Goal: Task Accomplishment & Management: Complete application form

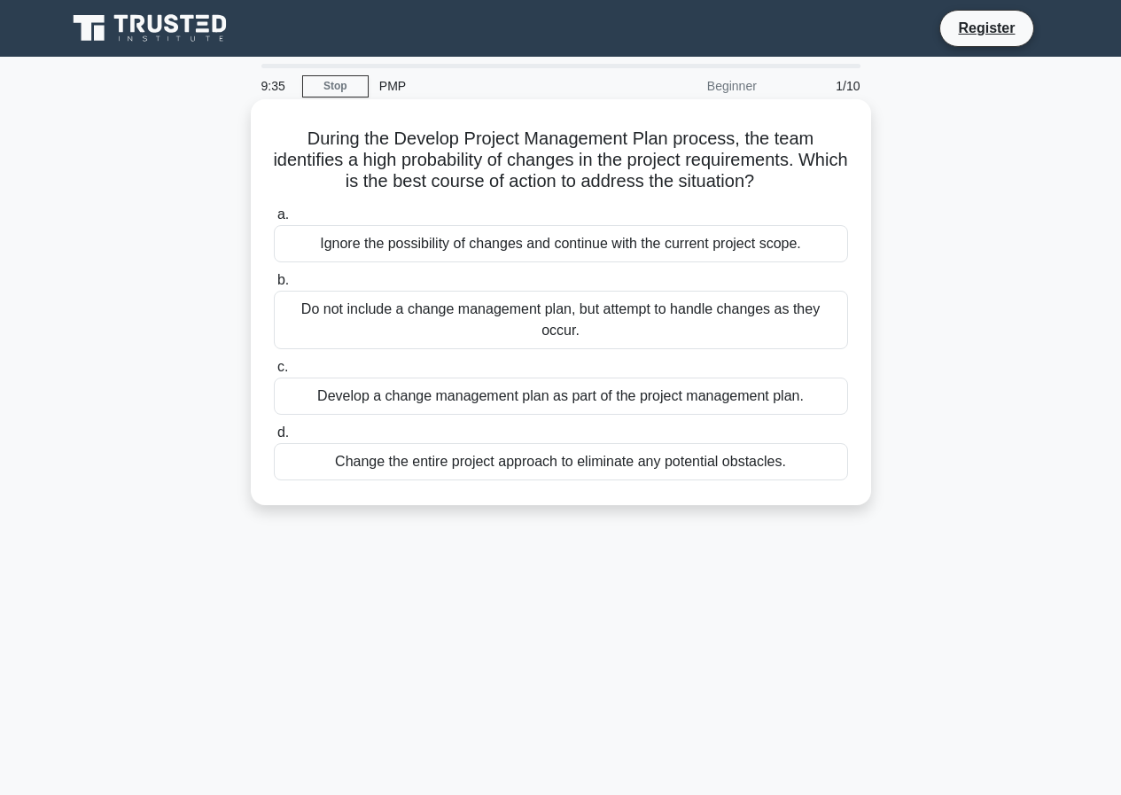
click at [360, 239] on div "Ignore the possibility of changes and continue with the current project scope." at bounding box center [561, 243] width 574 height 37
click at [274, 221] on input "a. Ignore the possibility of changes and continue with the current project scop…" at bounding box center [274, 215] width 0 height 12
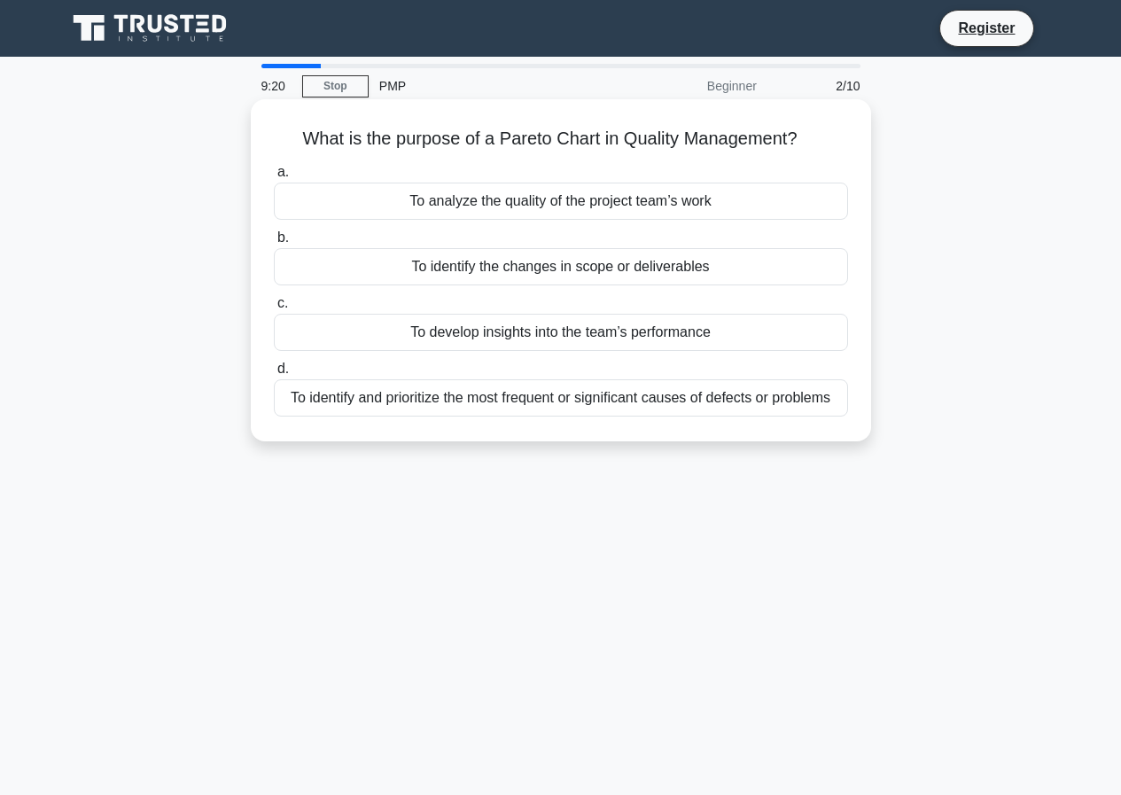
click at [425, 334] on div "To develop insights into the team’s performance" at bounding box center [561, 332] width 574 height 37
click at [274, 309] on input "c. To develop insights into the team’s performance" at bounding box center [274, 304] width 0 height 12
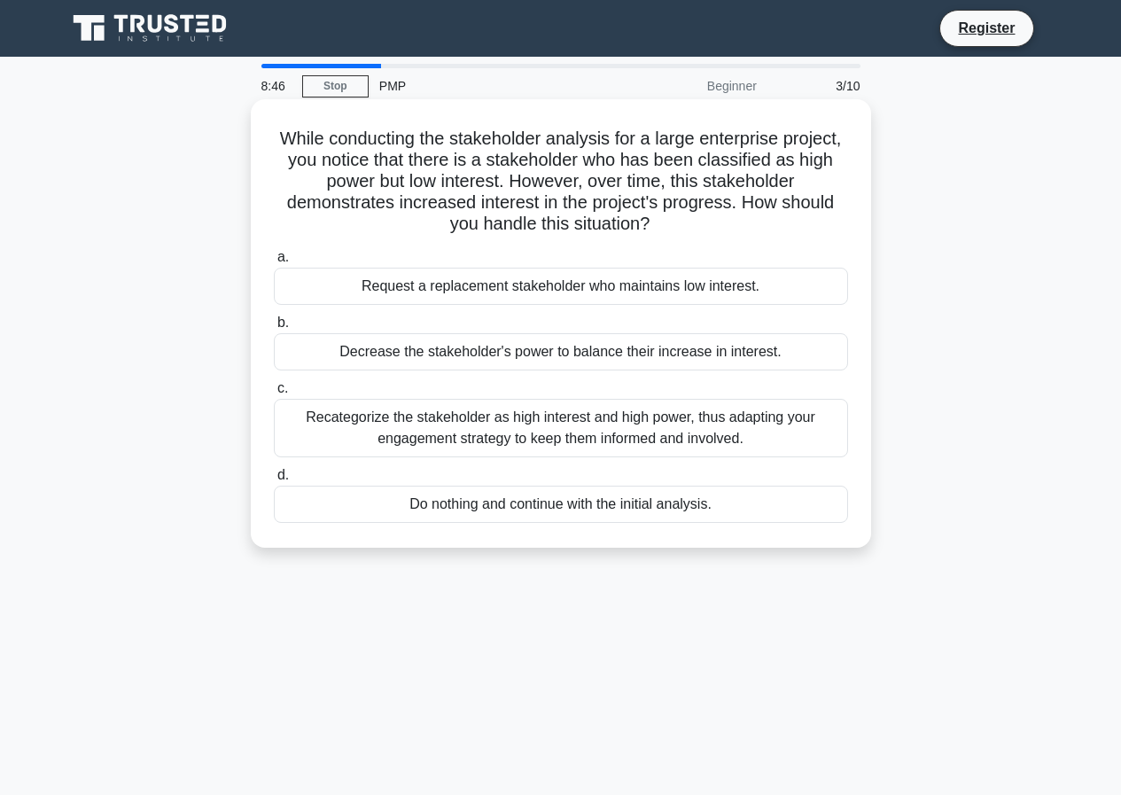
click at [369, 297] on div "Request a replacement stakeholder who maintains low interest." at bounding box center [561, 286] width 574 height 37
click at [274, 263] on input "a. Request a replacement stakeholder who maintains low interest." at bounding box center [274, 258] width 0 height 12
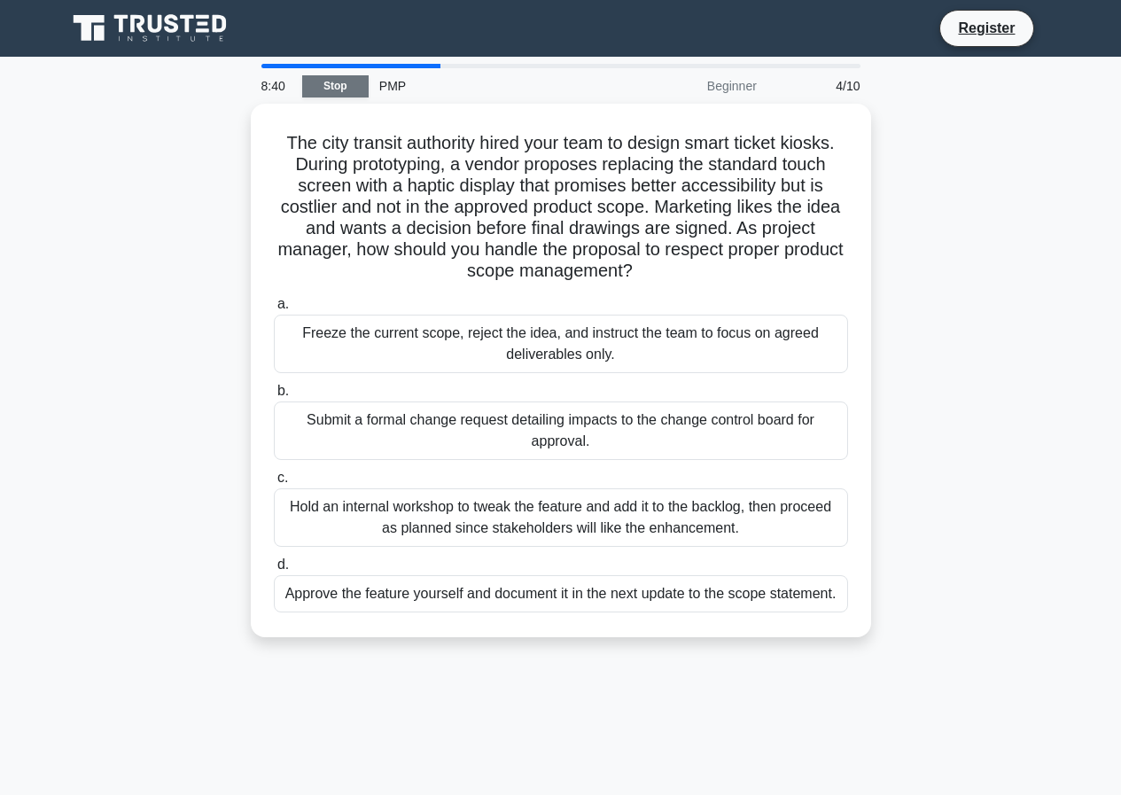
click at [320, 84] on link "Stop" at bounding box center [335, 86] width 66 height 22
click at [332, 90] on link "Stop" at bounding box center [335, 86] width 66 height 22
click at [316, 82] on link "Stop" at bounding box center [335, 86] width 66 height 22
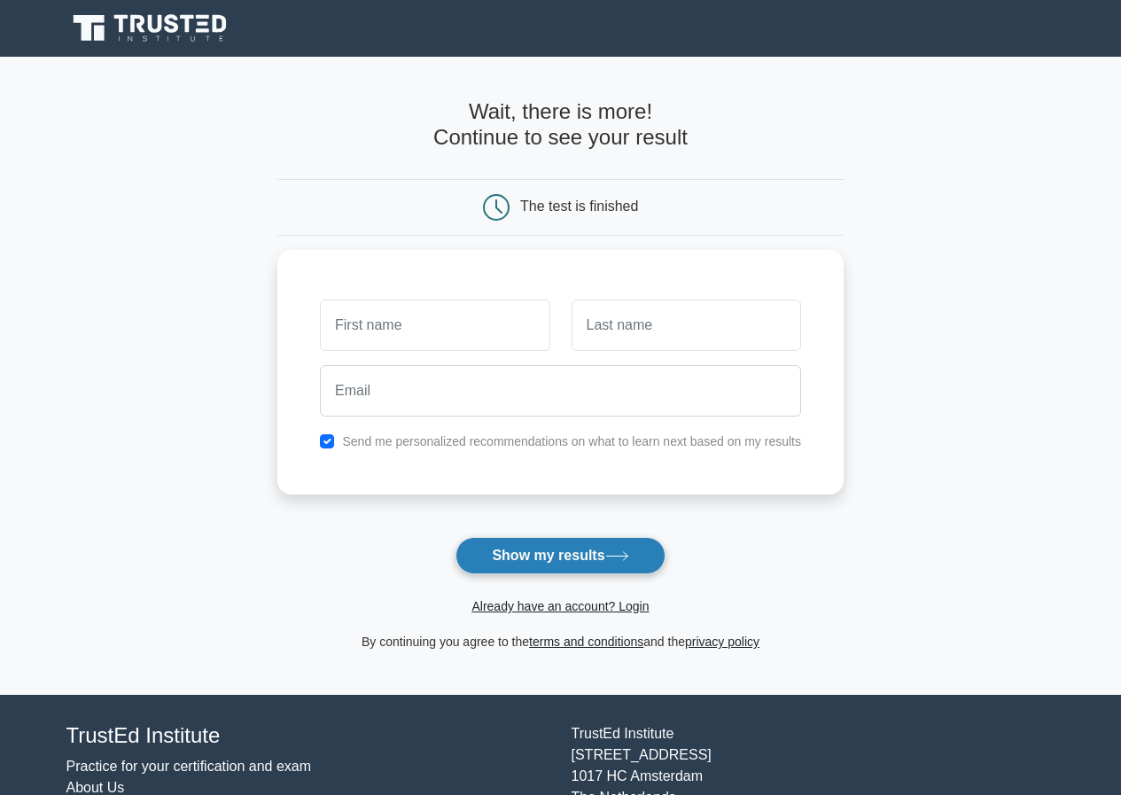
click at [610, 551] on button "Show my results" at bounding box center [560, 555] width 209 height 37
type input "wilka"
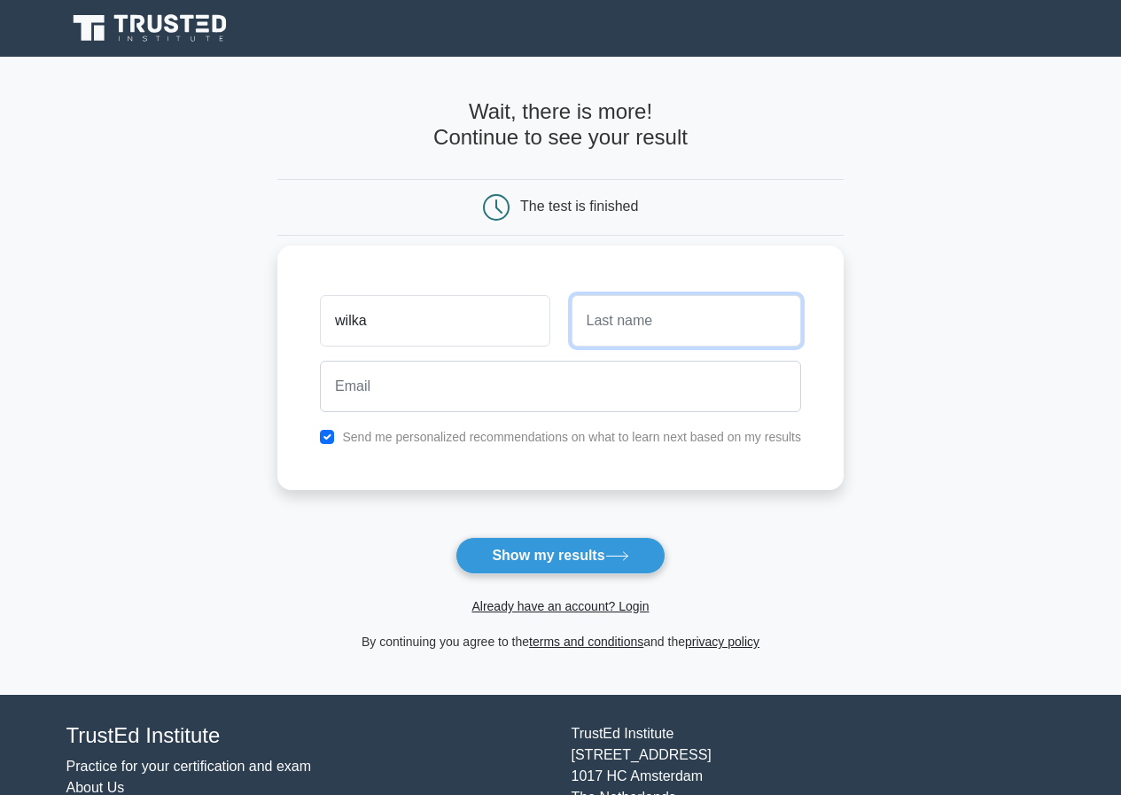
click at [610, 337] on input "text" at bounding box center [687, 320] width 230 height 51
type input "goliat"
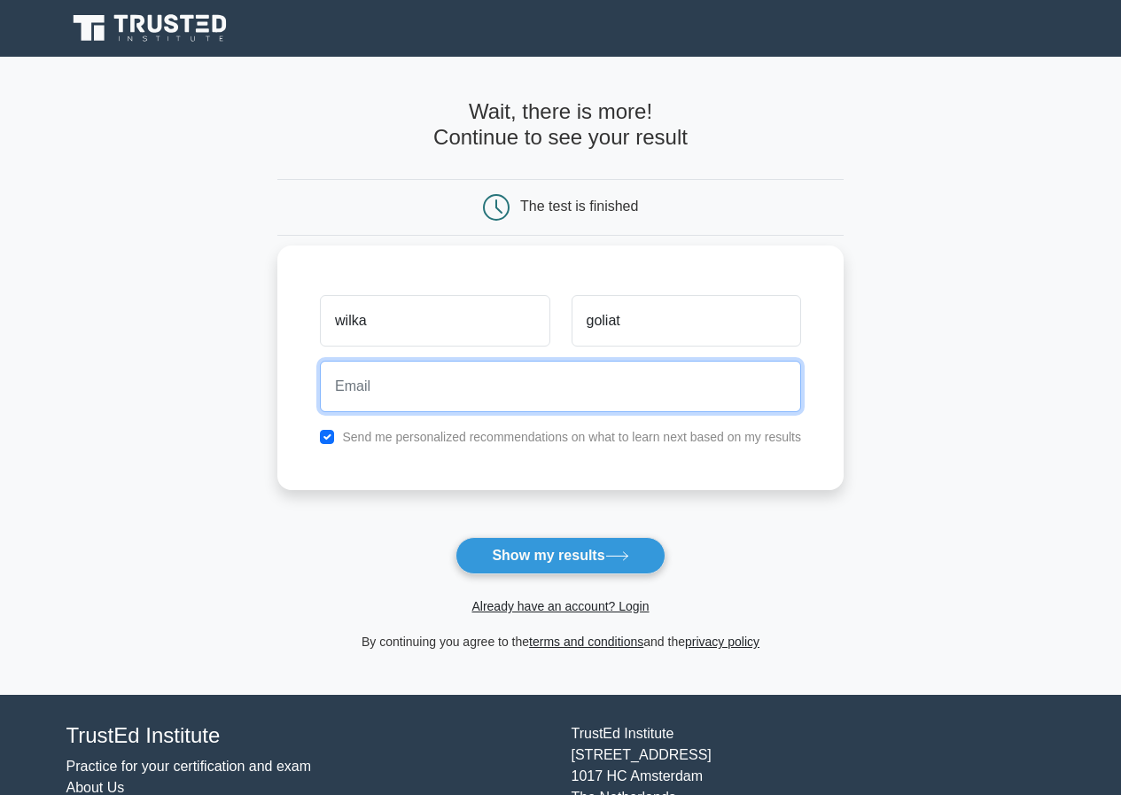
click at [512, 397] on input "email" at bounding box center [560, 386] width 481 height 51
type input "goliatwilka"
click at [412, 395] on input "goliatwilka" at bounding box center [560, 386] width 481 height 51
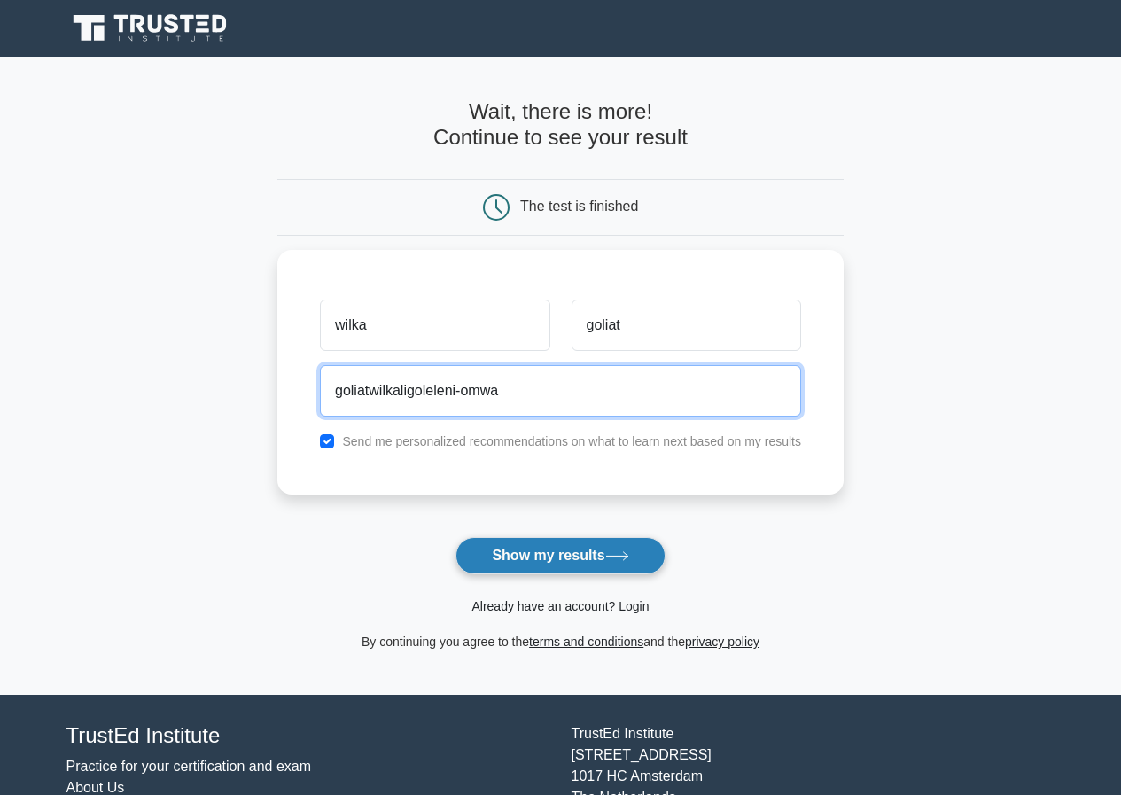
type input "goliatwilkaligoleleni-omwa"
click at [601, 553] on button "Show my results" at bounding box center [560, 555] width 209 height 37
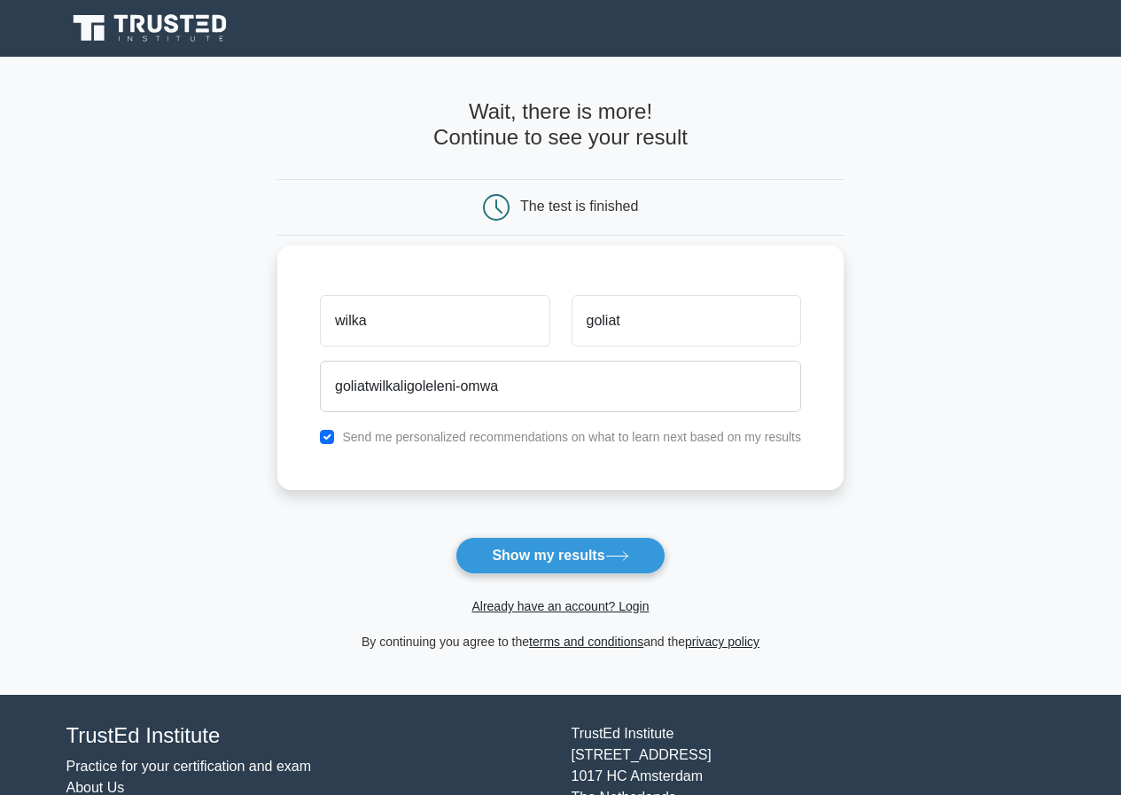
click at [513, 424] on div "wilka goliat goliatwilkaligoleleni-omwa Send me personalized recommendations on…" at bounding box center [560, 368] width 566 height 245
click at [511, 386] on input "goliatwilkaligoleleni-omwa" at bounding box center [560, 386] width 481 height 51
click at [581, 605] on link "Already have an account? Login" at bounding box center [560, 606] width 177 height 14
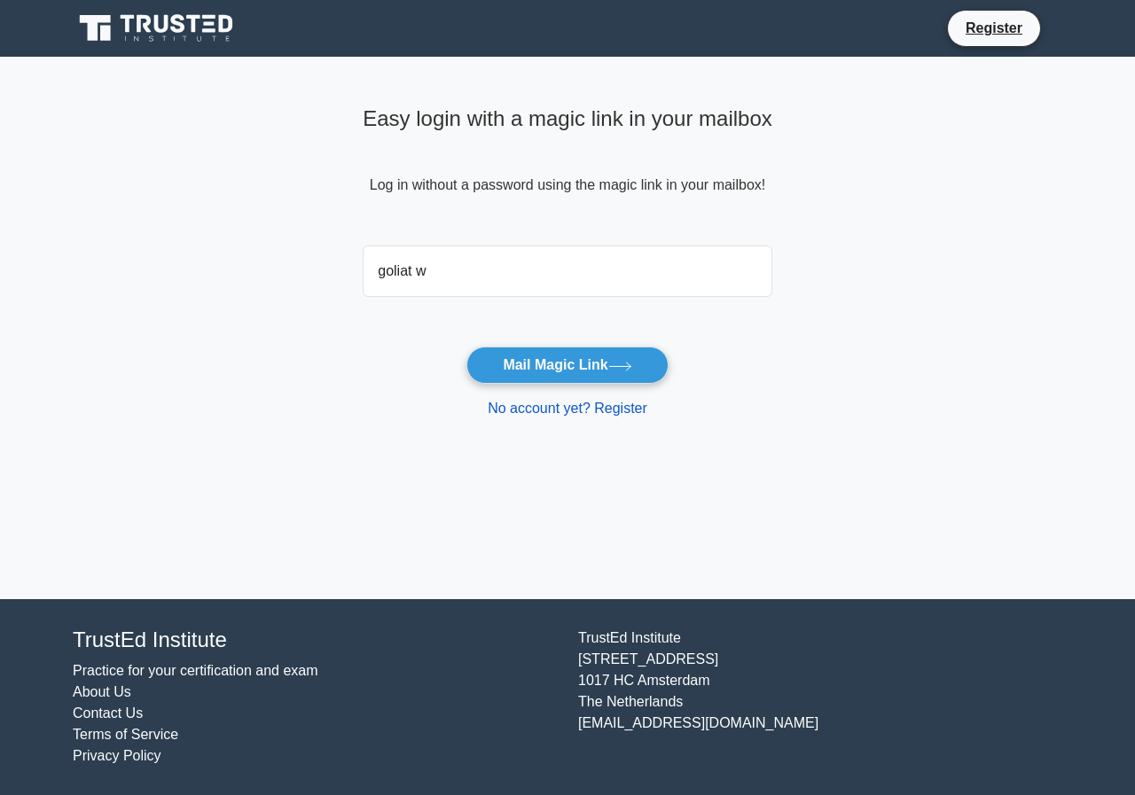
type input "goliat w"
drag, startPoint x: 537, startPoint y: 403, endPoint x: 549, endPoint y: 427, distance: 26.6
click at [531, 406] on link "No account yet? Register" at bounding box center [568, 408] width 160 height 15
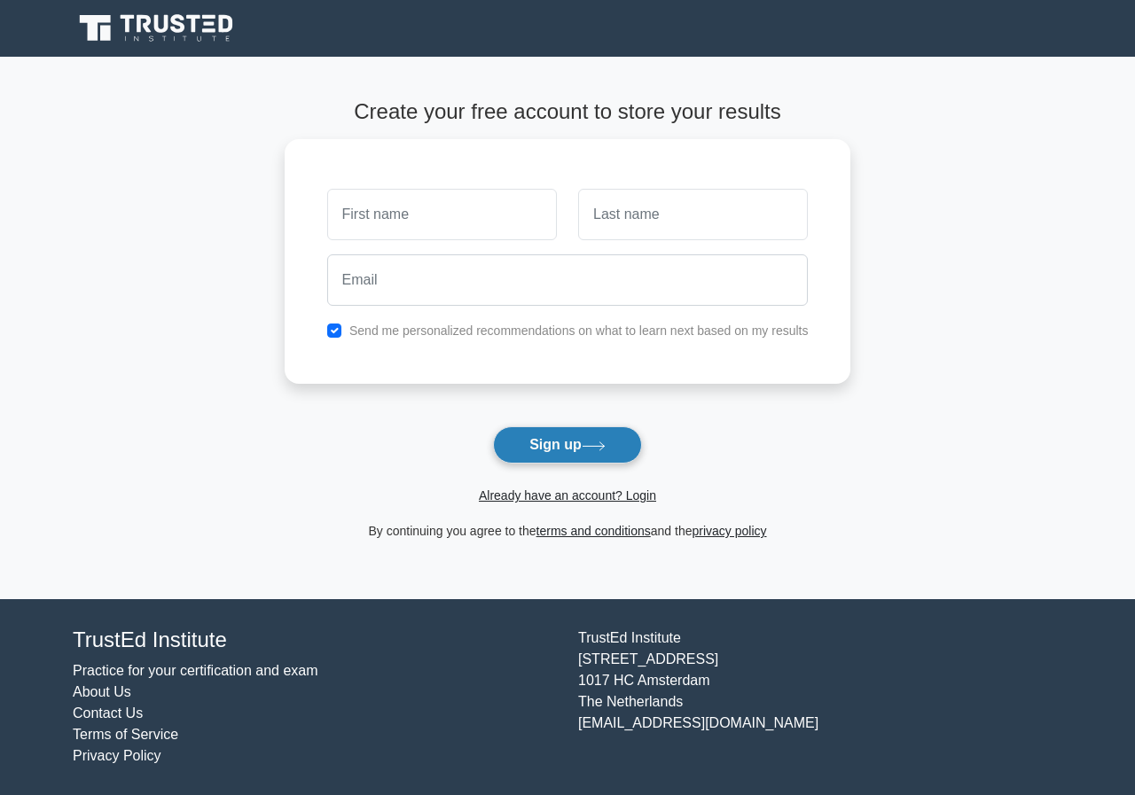
click at [602, 462] on button "Sign up" at bounding box center [567, 444] width 149 height 37
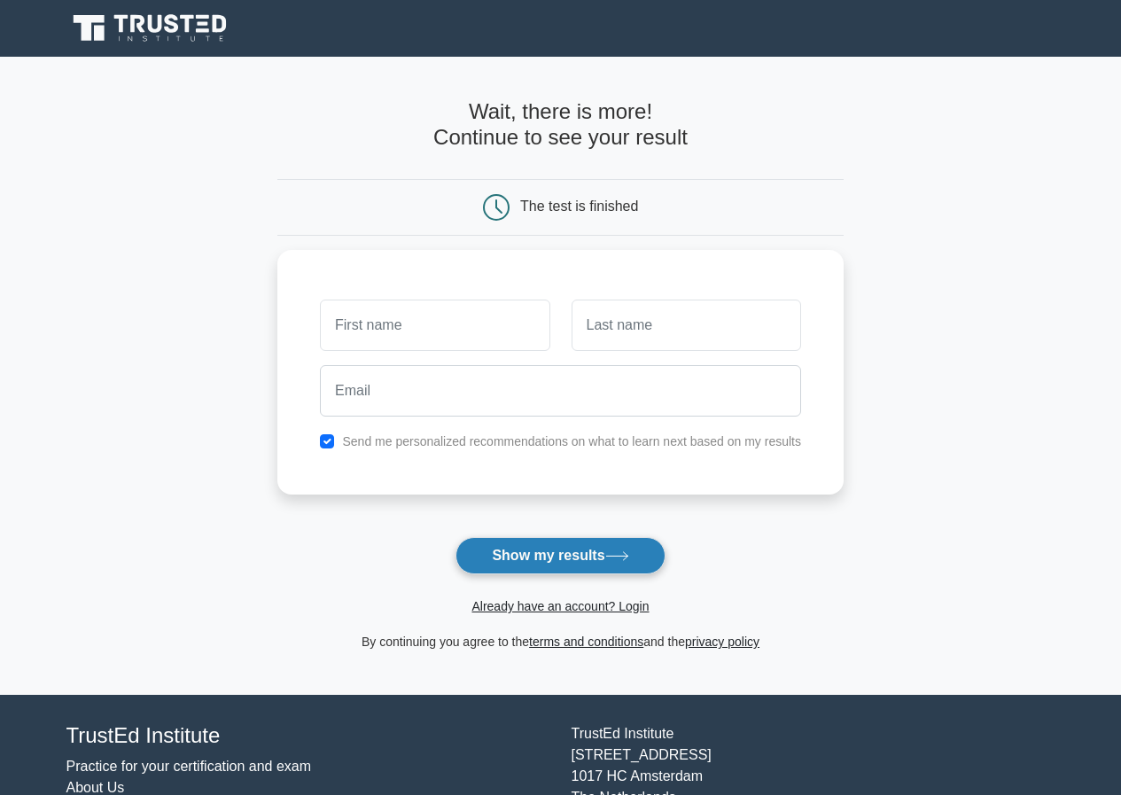
click at [629, 557] on icon at bounding box center [617, 556] width 24 height 10
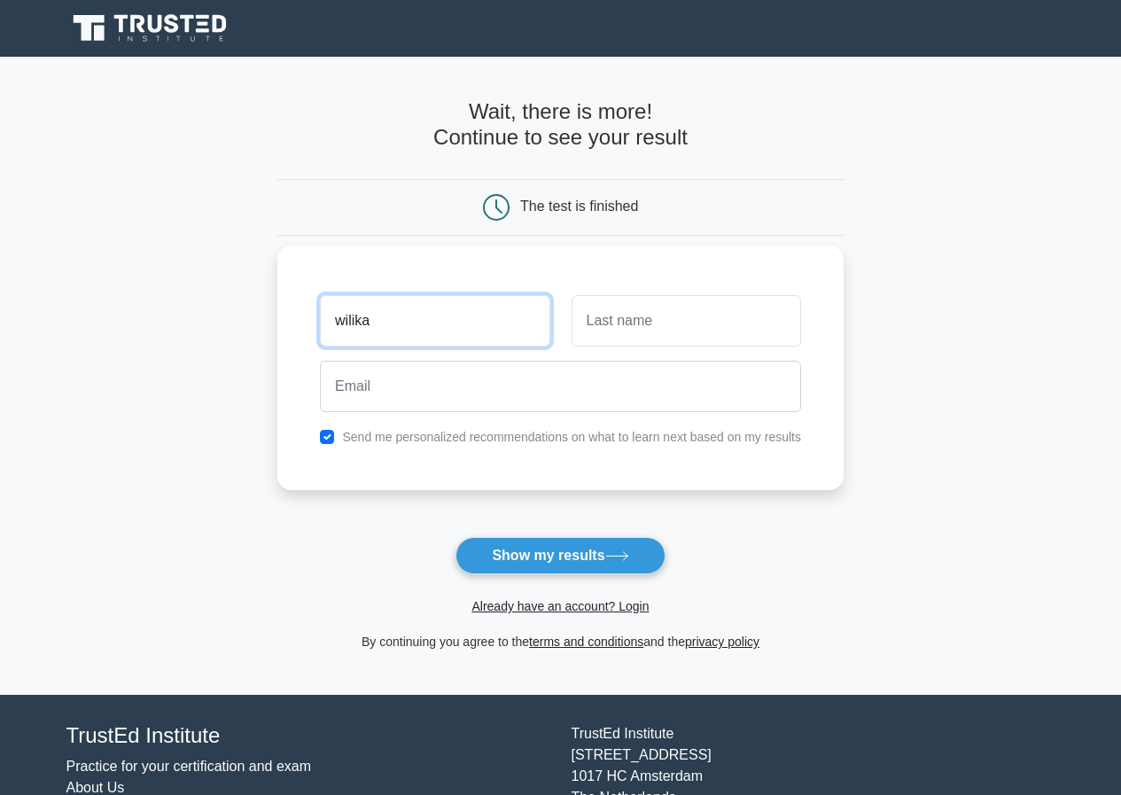
type input "wilika"
click at [679, 334] on input "text" at bounding box center [687, 320] width 230 height 51
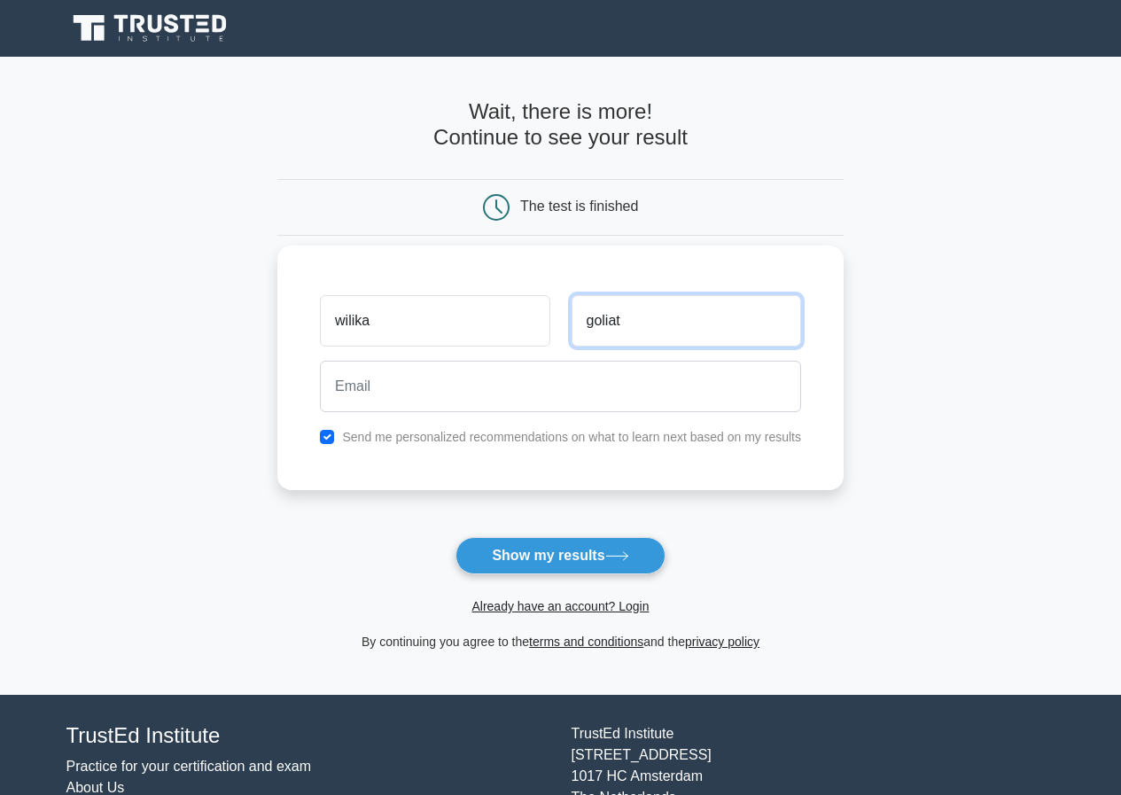
type input "goliat"
click at [327, 441] on input "checkbox" at bounding box center [327, 437] width 14 height 14
checkbox input "true"
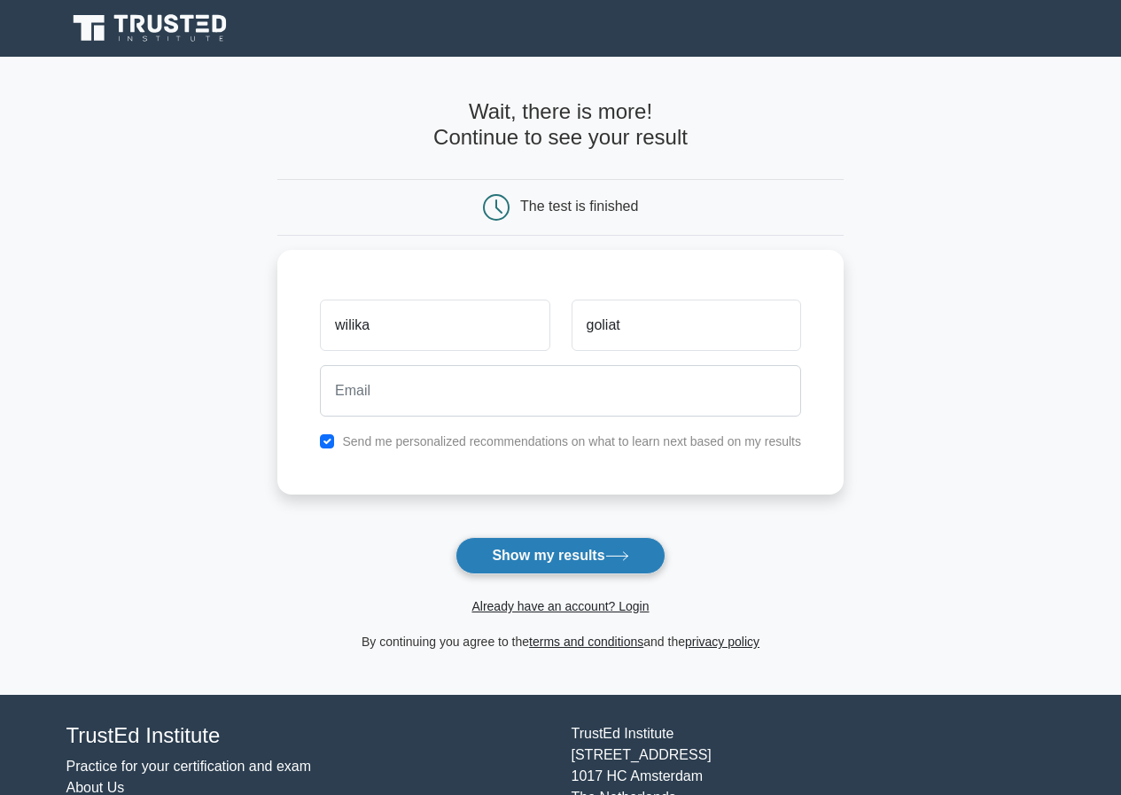
click at [644, 551] on button "Show my results" at bounding box center [560, 555] width 209 height 37
click at [596, 417] on div at bounding box center [560, 387] width 503 height 66
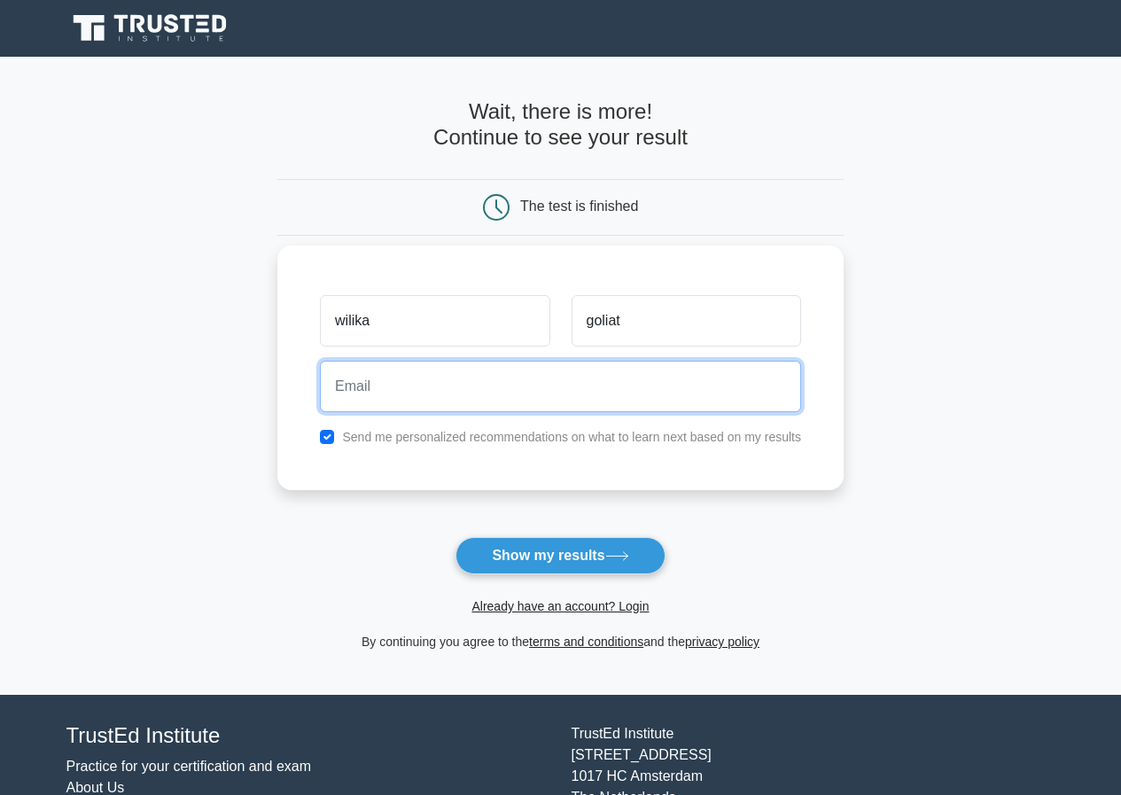
click at [588, 407] on input "email" at bounding box center [560, 386] width 481 height 51
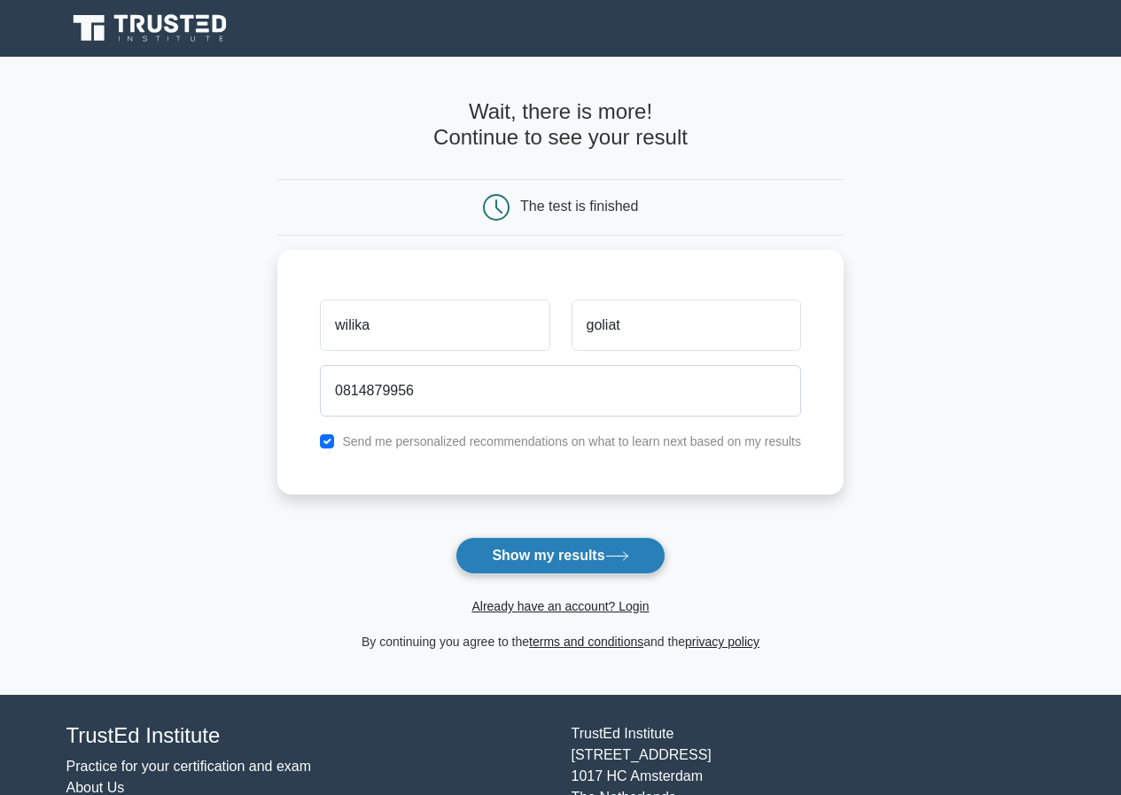
click at [623, 552] on icon at bounding box center [617, 556] width 24 height 10
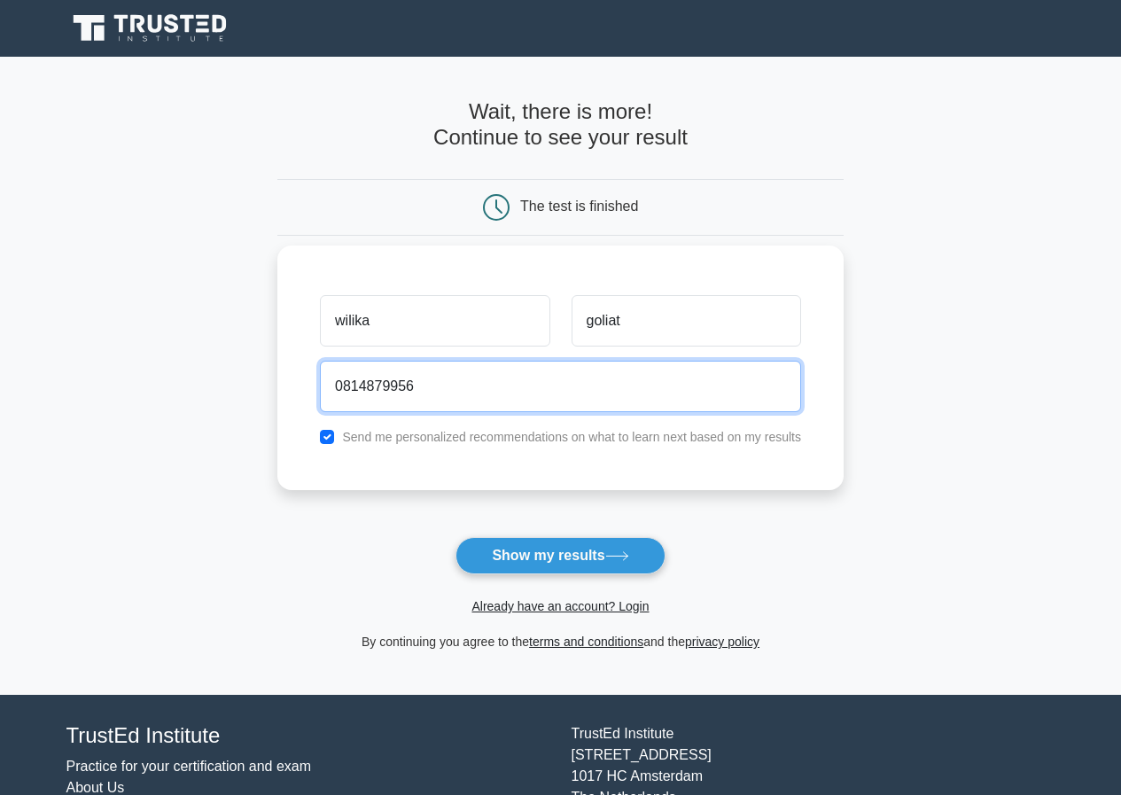
click at [447, 386] on input "0814879956" at bounding box center [560, 386] width 481 height 51
type input "0"
click at [436, 388] on input "wilikagoliat@.come" at bounding box center [560, 386] width 481 height 51
click at [449, 387] on input "wilikagoliat@.cme" at bounding box center [560, 386] width 481 height 51
click at [424, 390] on input "wilikagoliat@.[DOMAIN_NAME]" at bounding box center [560, 386] width 481 height 51
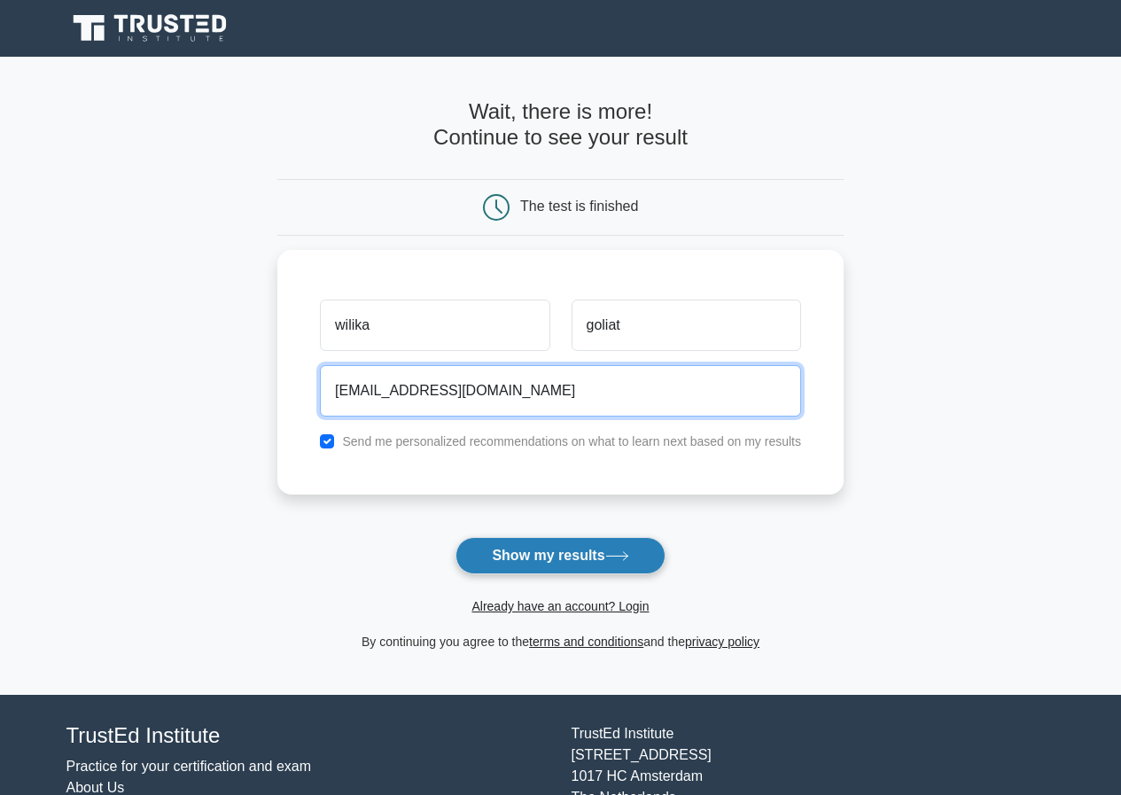
type input "[EMAIL_ADDRESS][DOMAIN_NAME]"
click at [542, 556] on button "Show my results" at bounding box center [560, 555] width 209 height 37
